Goal: Task Accomplishment & Management: Complete application form

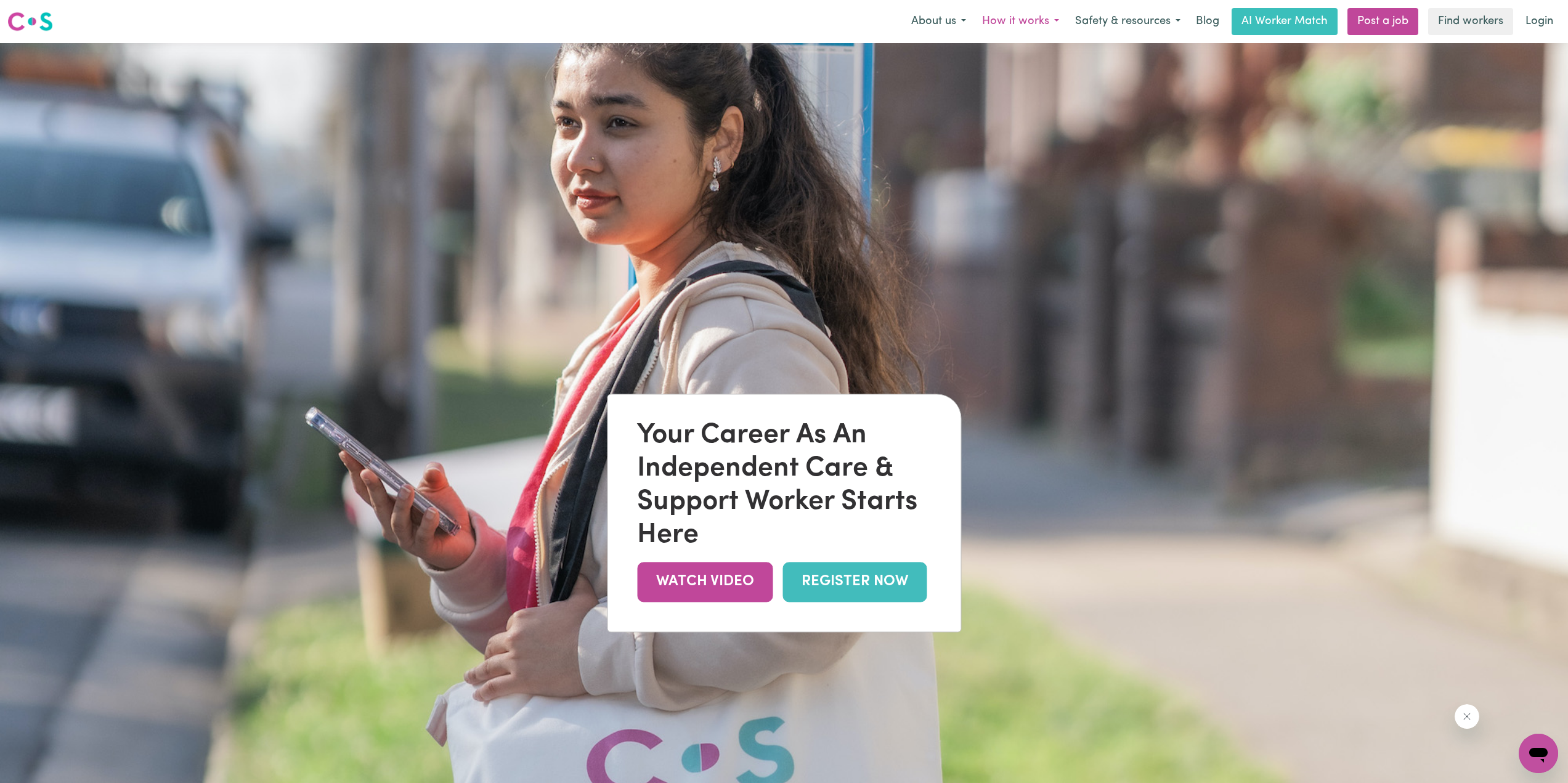
click at [1047, 19] on button "How it works" at bounding box center [1020, 21] width 93 height 26
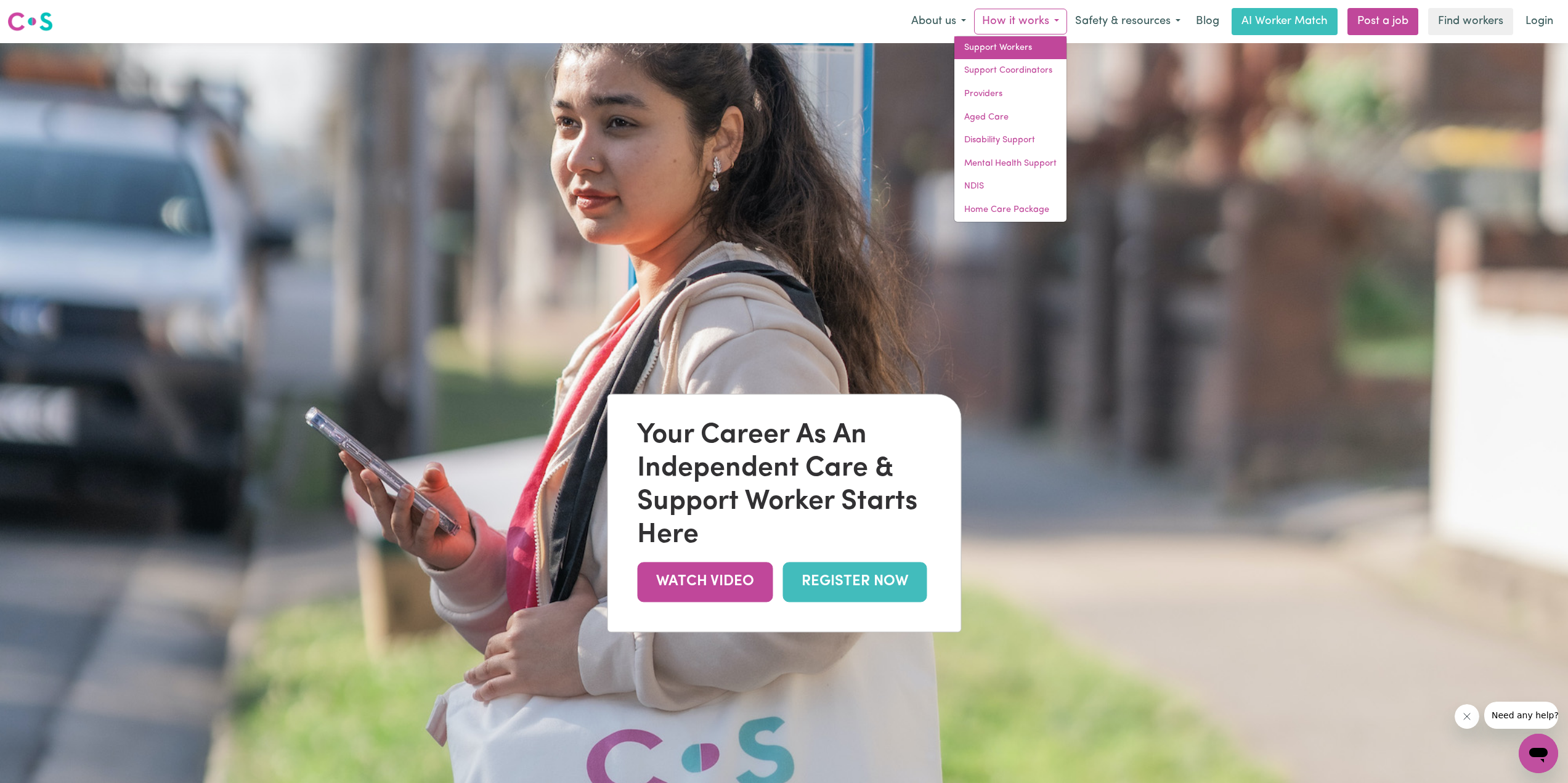
click at [1001, 46] on link "Support Workers" at bounding box center [1010, 48] width 112 height 23
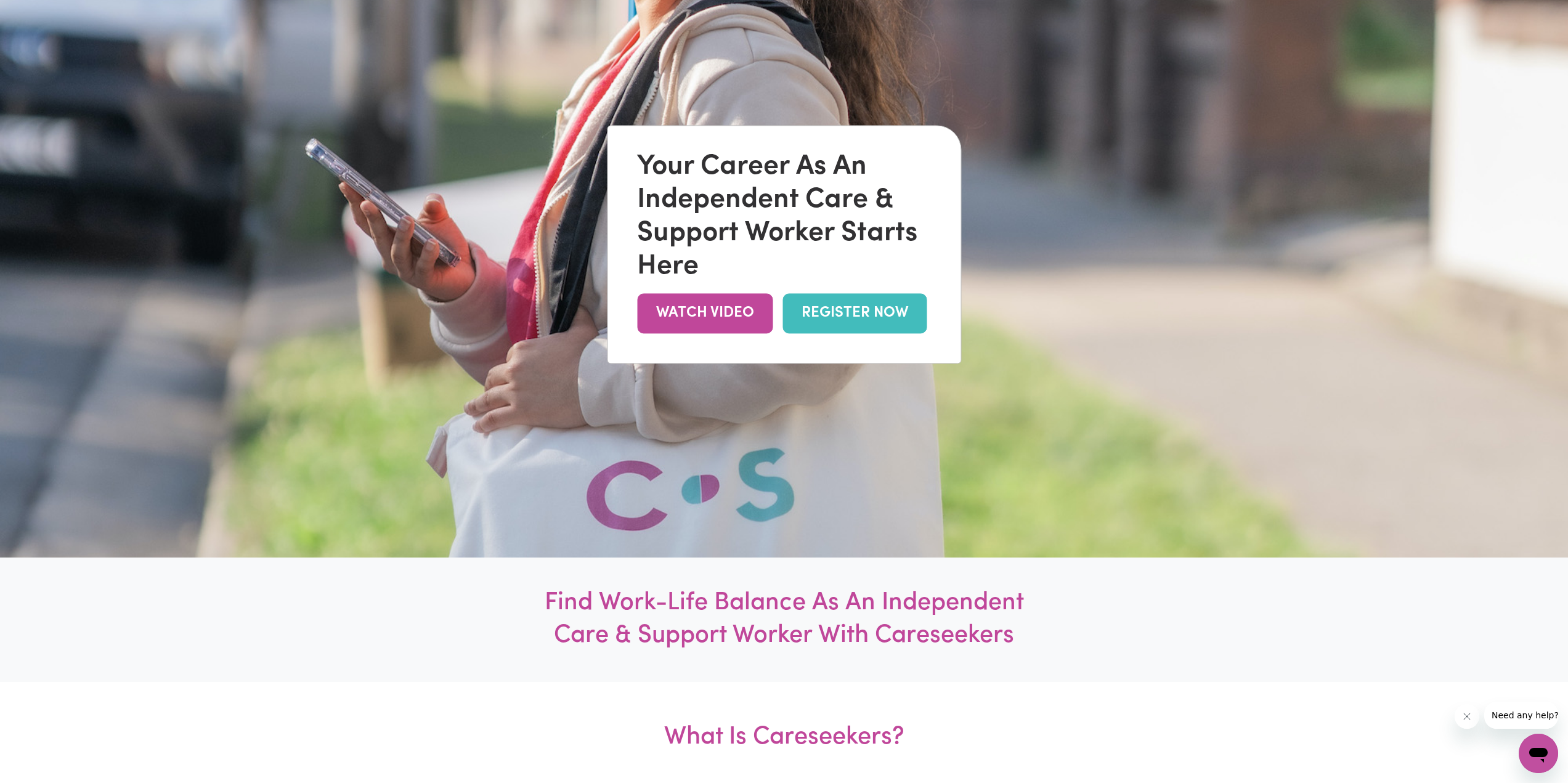
scroll to position [246, 0]
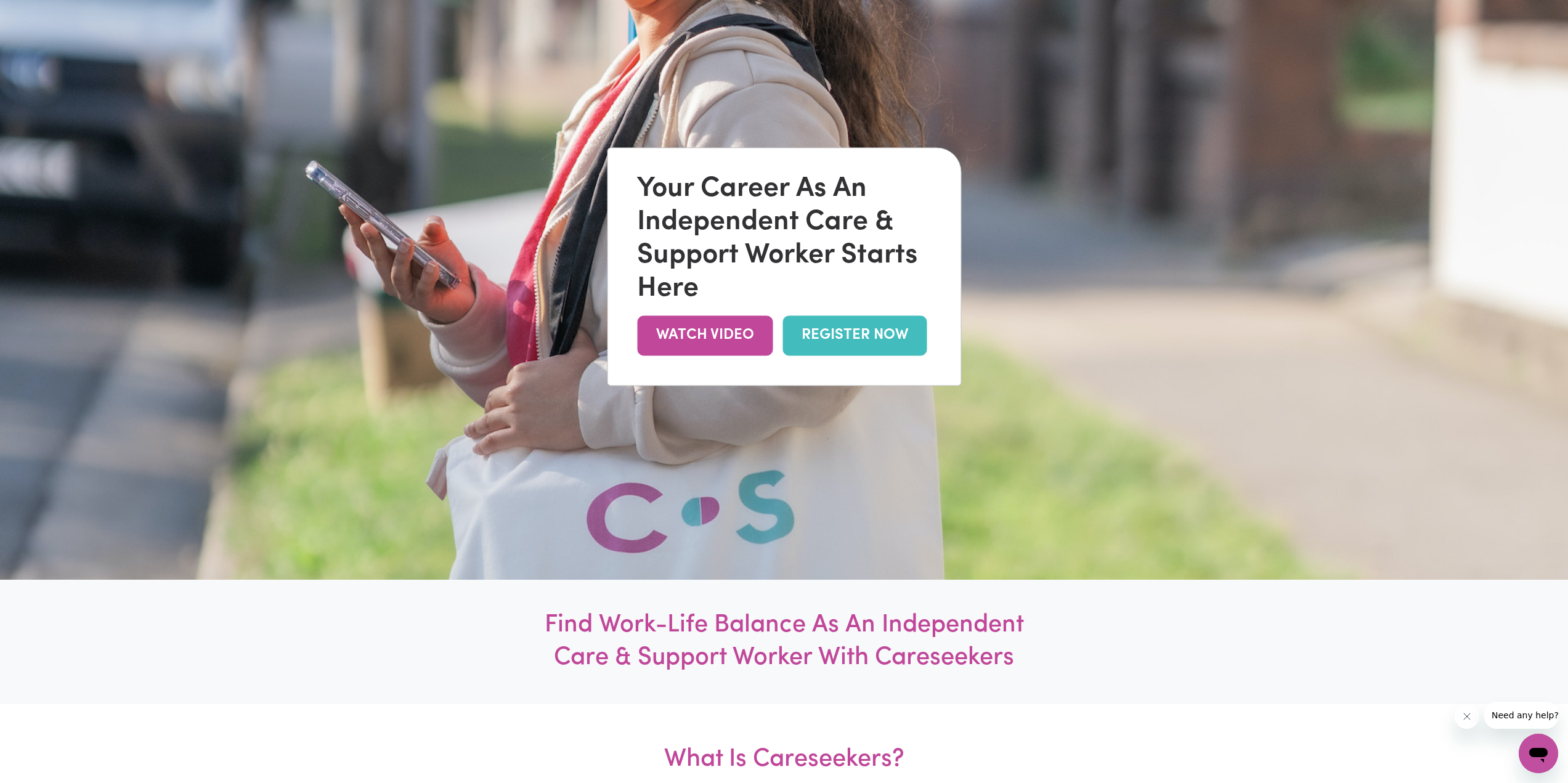
click at [850, 359] on div "Your Career As An Independent Care & Support Worker Starts Here WATCH VIDEO REG…" at bounding box center [784, 266] width 353 height 237
click at [851, 334] on link "REGISTER NOW" at bounding box center [854, 336] width 144 height 40
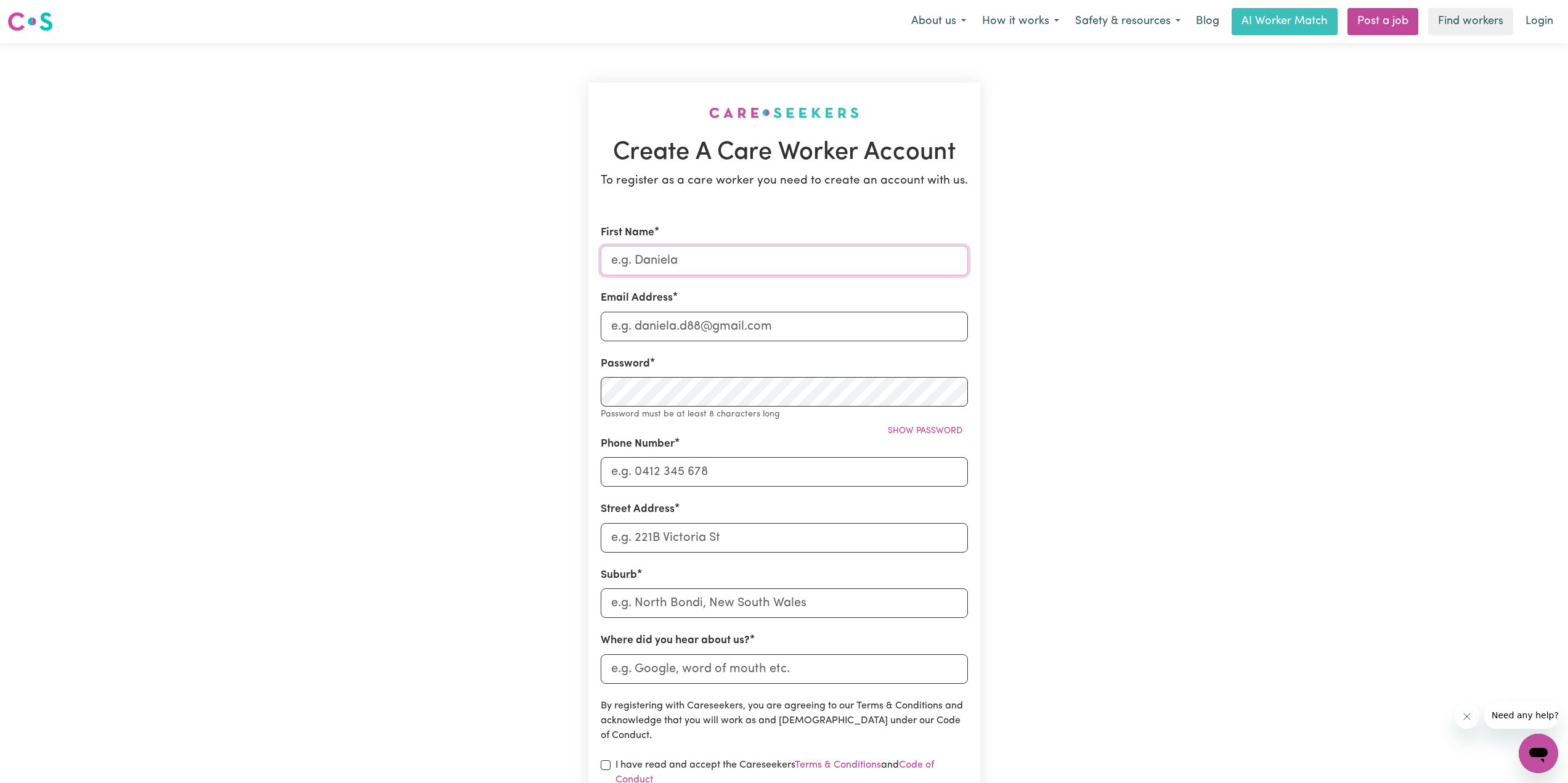
click at [684, 254] on input "First Name" at bounding box center [784, 261] width 367 height 30
type input "jjj"
click at [694, 325] on input "Email Address" at bounding box center [784, 327] width 367 height 30
type input "[EMAIL_ADDRESS][DOMAIN_NAME]"
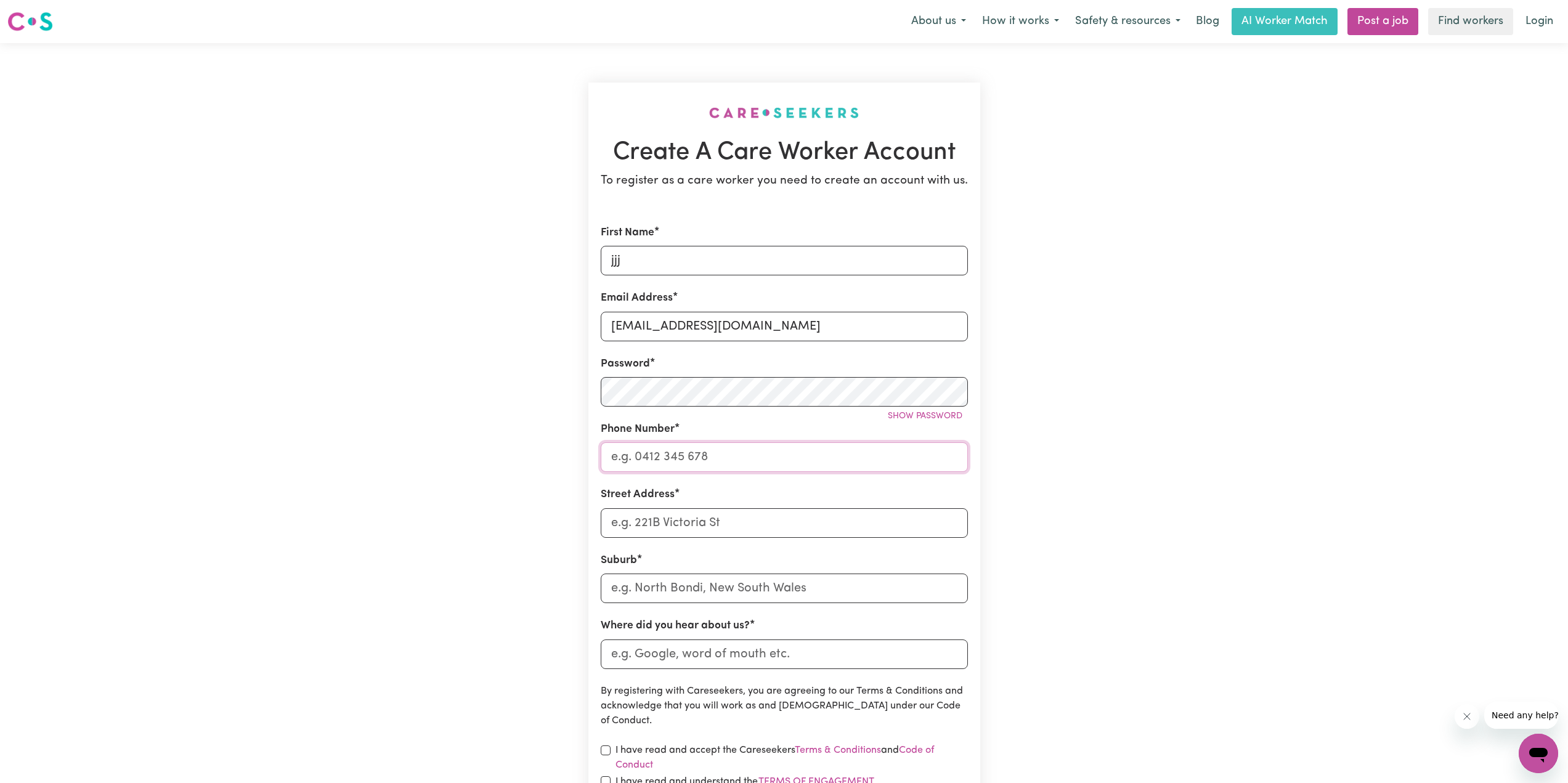
click at [721, 452] on input "Phone Number" at bounding box center [784, 458] width 367 height 30
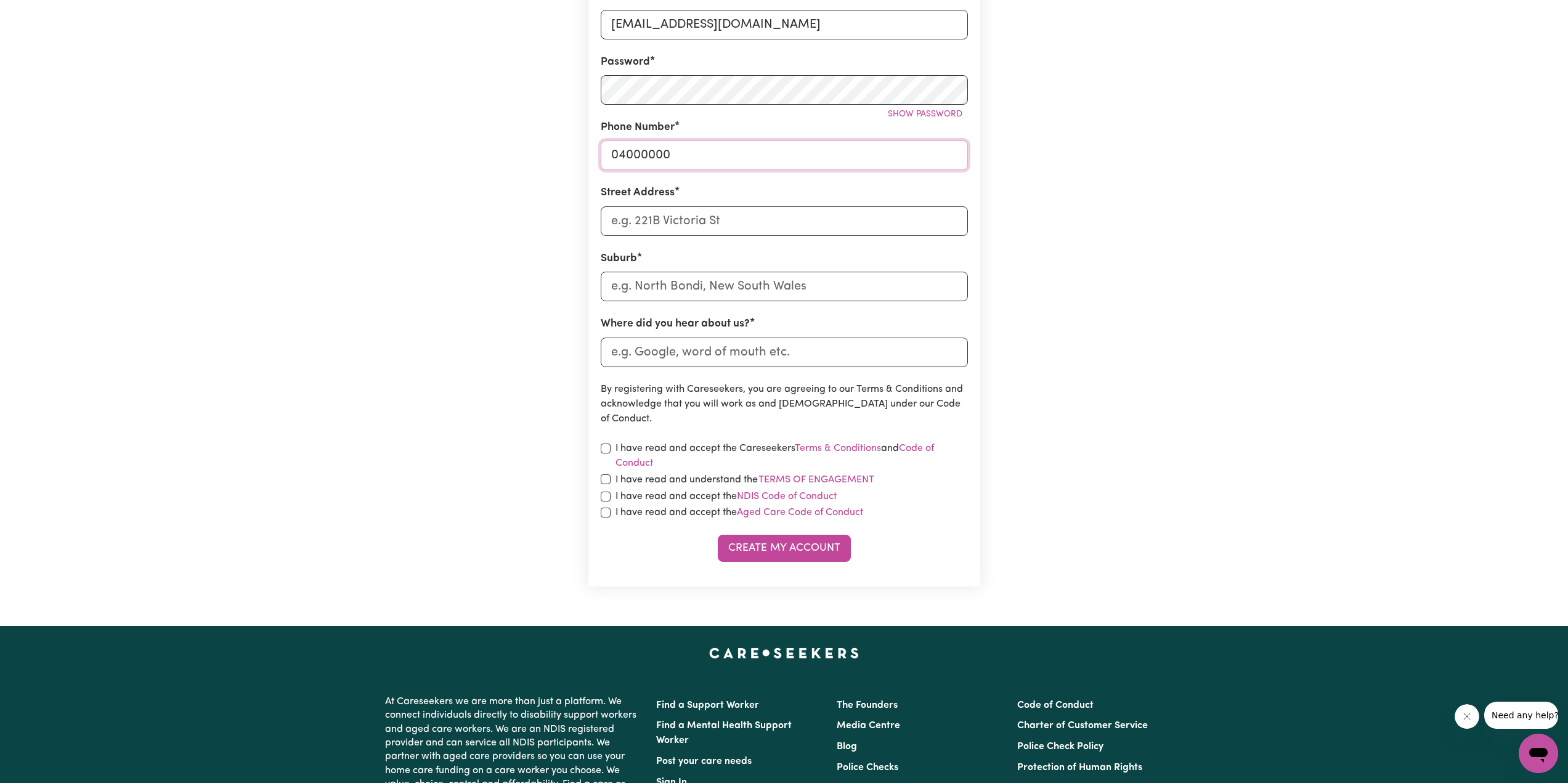
scroll to position [370, 0]
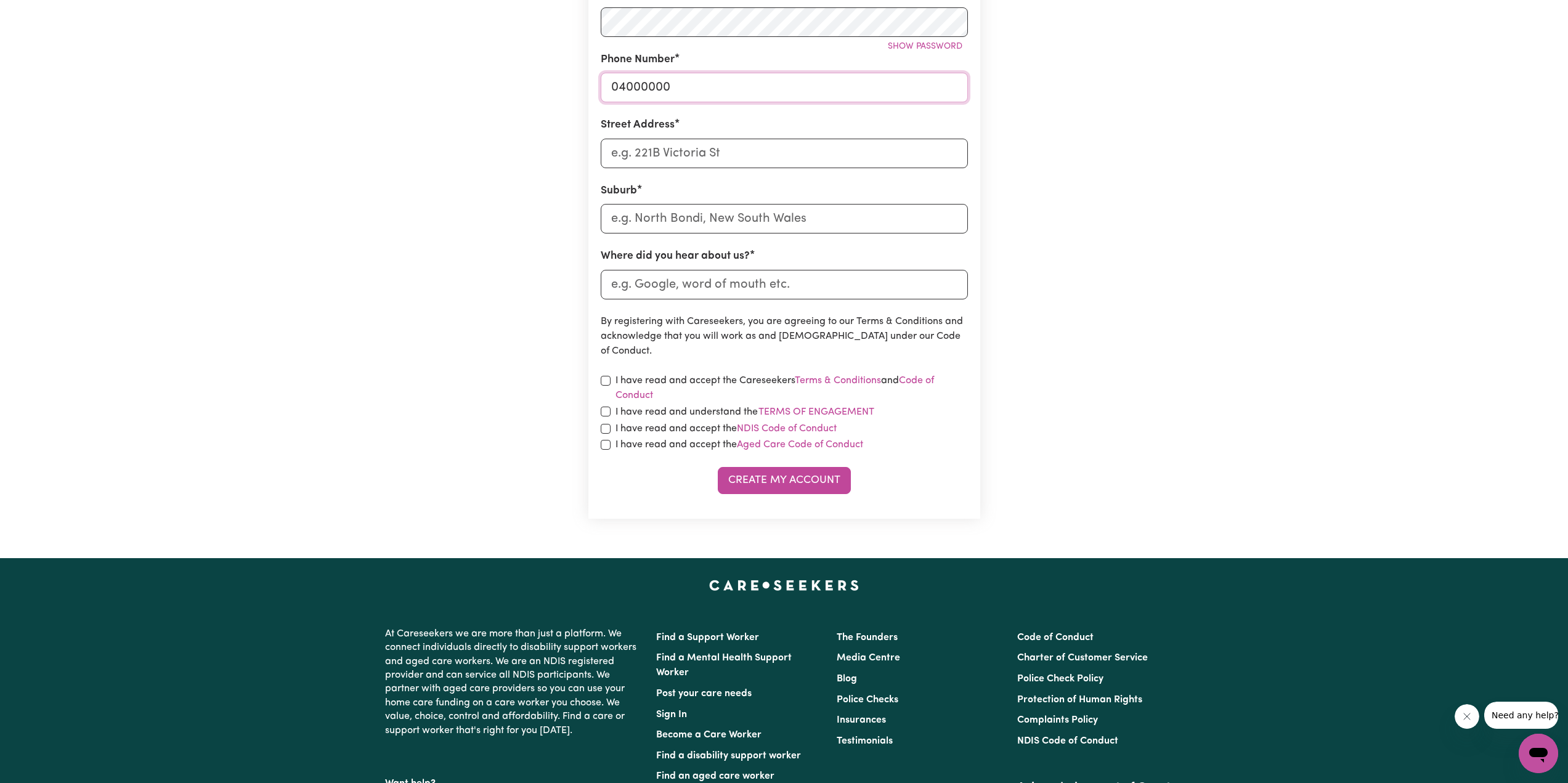
type input "04000000"
